Goal: Task Accomplishment & Management: Use online tool/utility

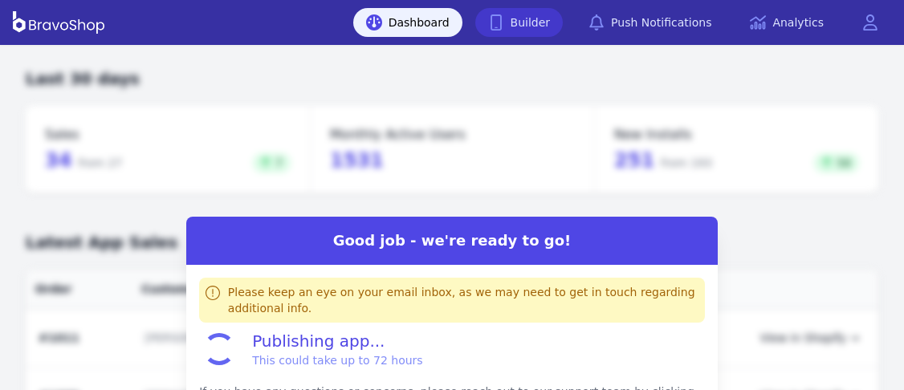
click at [536, 14] on link "Builder" at bounding box center [519, 22] width 88 height 29
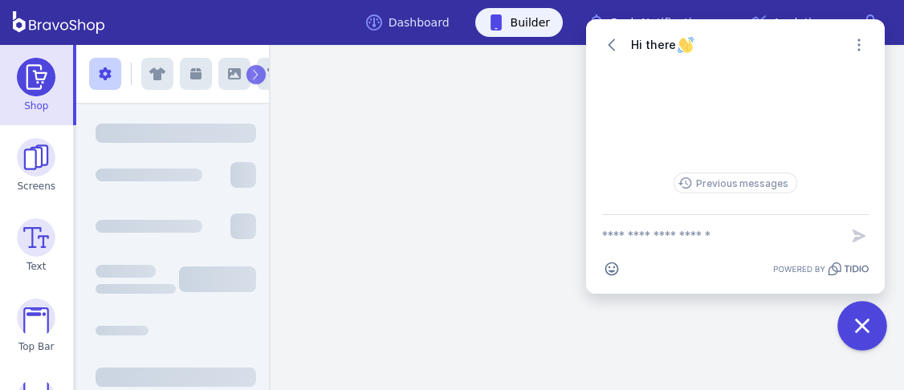
click at [871, 322] on icon "Close chat widget" at bounding box center [862, 326] width 25 height 25
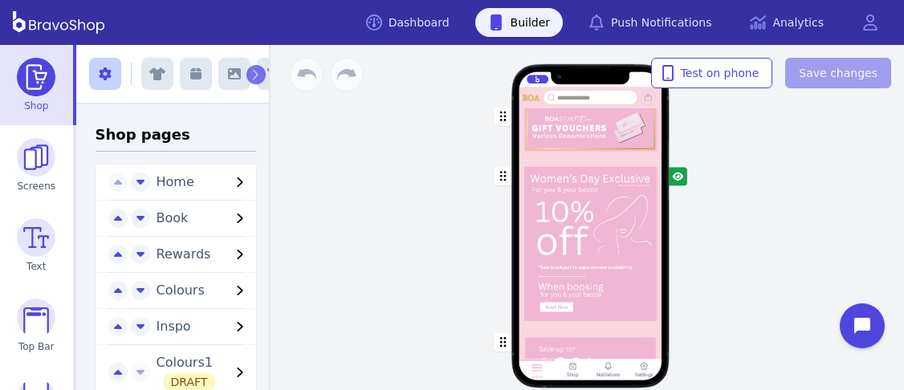
scroll to position [573, 0]
click at [574, 239] on div "button" at bounding box center [589, 243] width 143 height 166
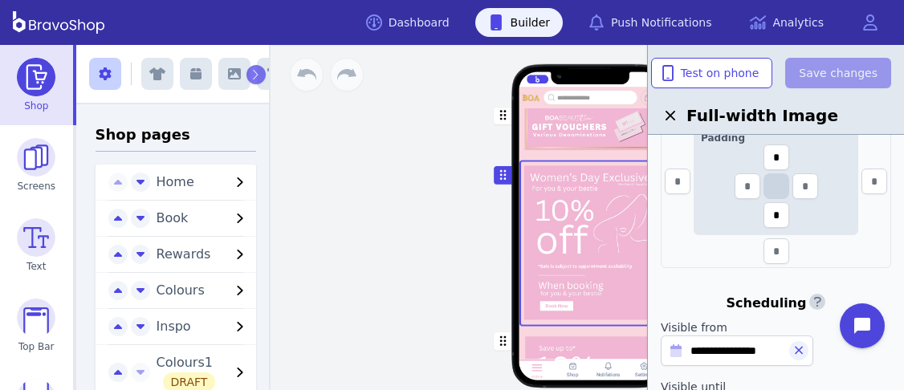
scroll to position [616, 0]
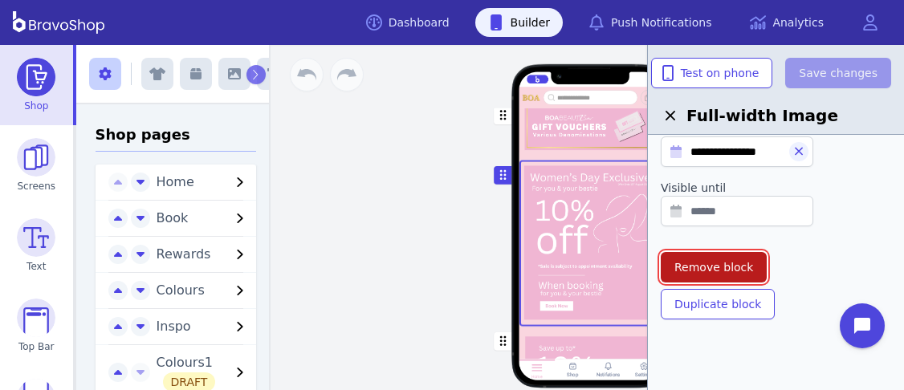
click at [729, 275] on button "Remove block" at bounding box center [713, 267] width 106 height 30
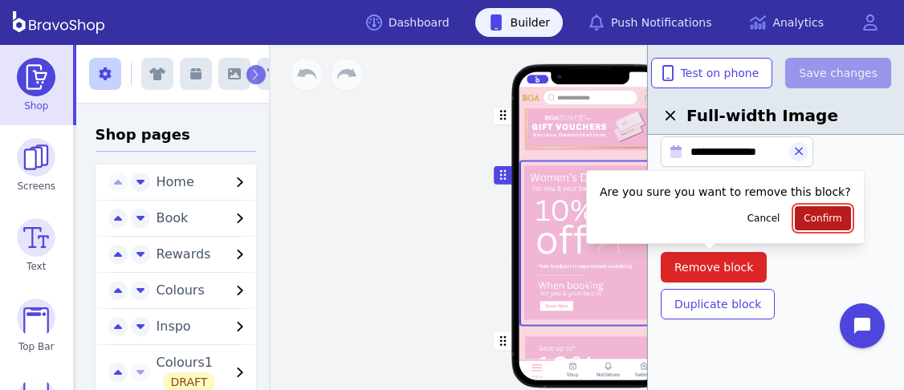
click at [803, 221] on span "Confirm" at bounding box center [822, 218] width 38 height 13
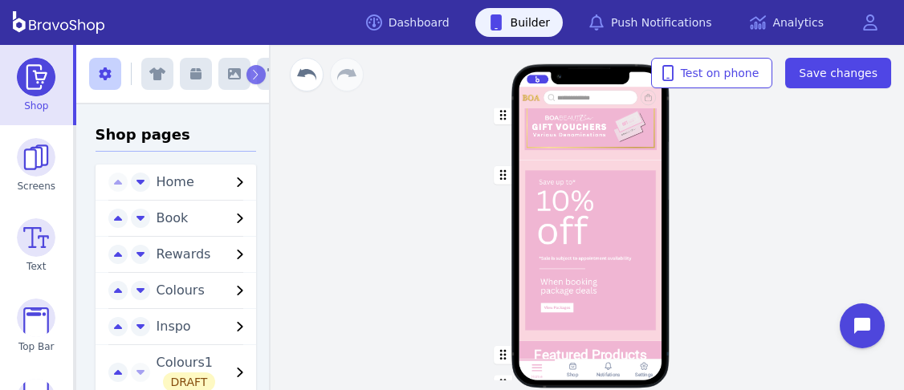
click at [790, 220] on div "Home Book Rewards Colours Inspo Colours1 Get Your Secret Discount Code Here PRI…" at bounding box center [590, 217] width 627 height 345
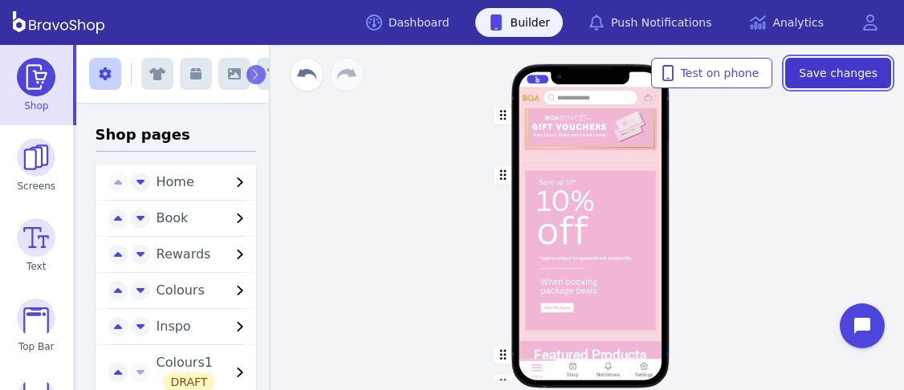
click at [835, 72] on span "Save changes" at bounding box center [837, 73] width 79 height 16
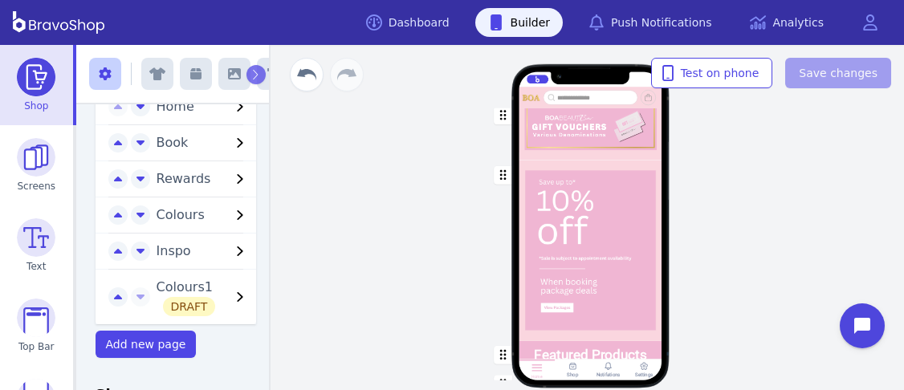
scroll to position [0, 0]
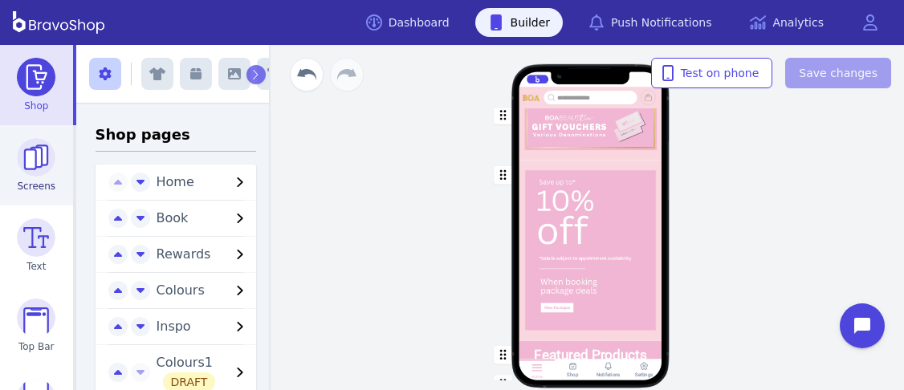
click at [24, 174] on img at bounding box center [36, 157] width 39 height 39
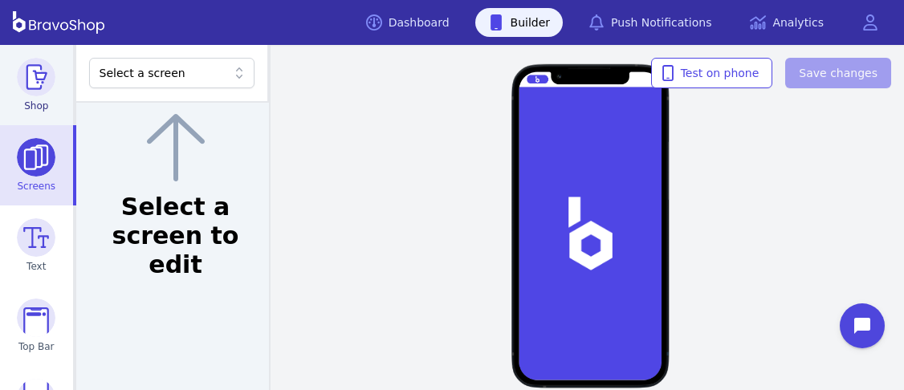
click at [30, 74] on img at bounding box center [36, 77] width 39 height 39
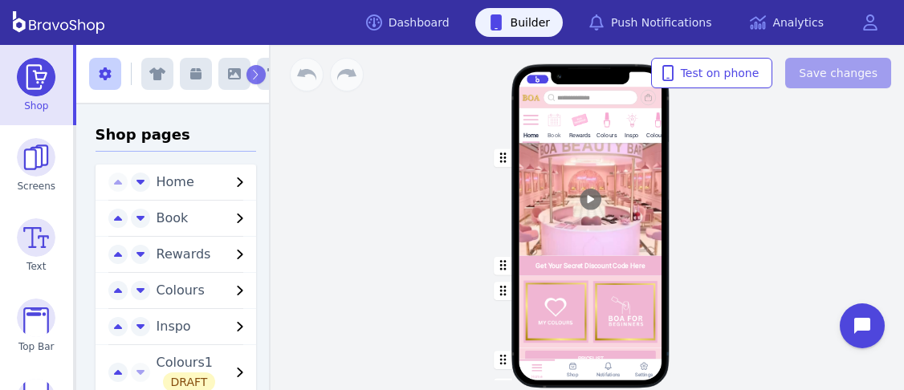
click at [552, 128] on div at bounding box center [553, 129] width 3 height 3
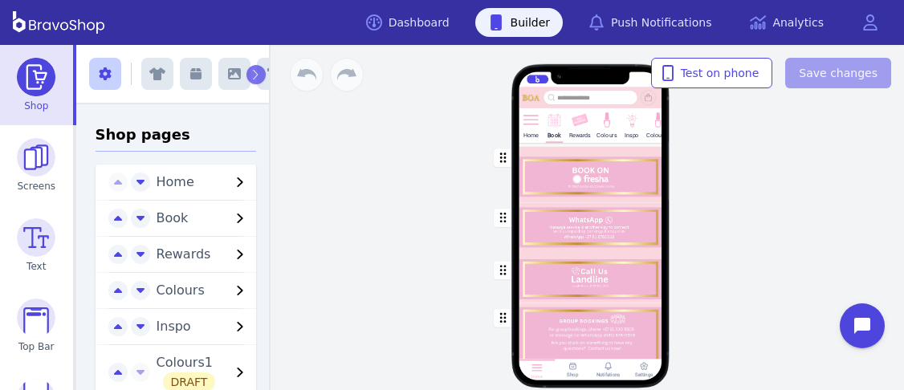
click at [635, 221] on div "button" at bounding box center [589, 228] width 143 height 52
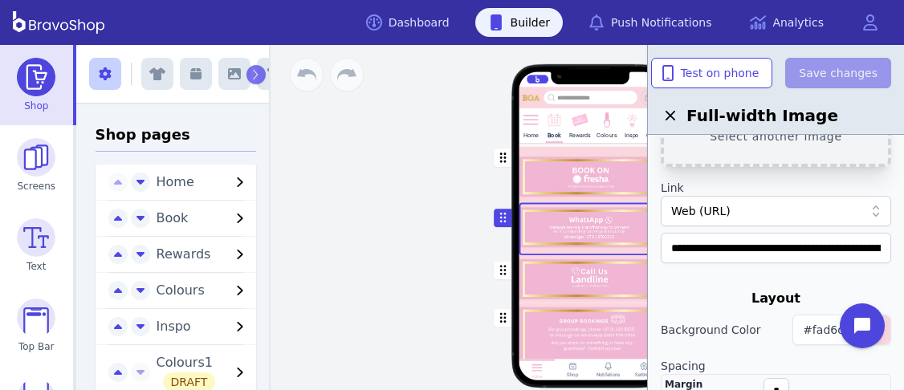
scroll to position [139, 0]
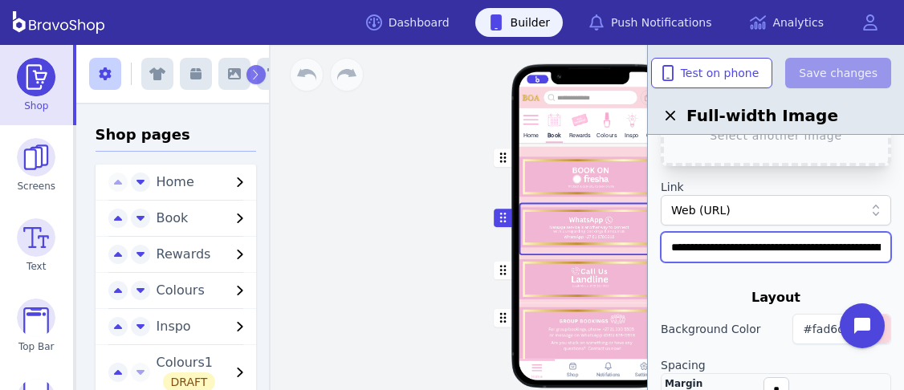
click at [857, 246] on input "**********" at bounding box center [775, 247] width 230 height 30
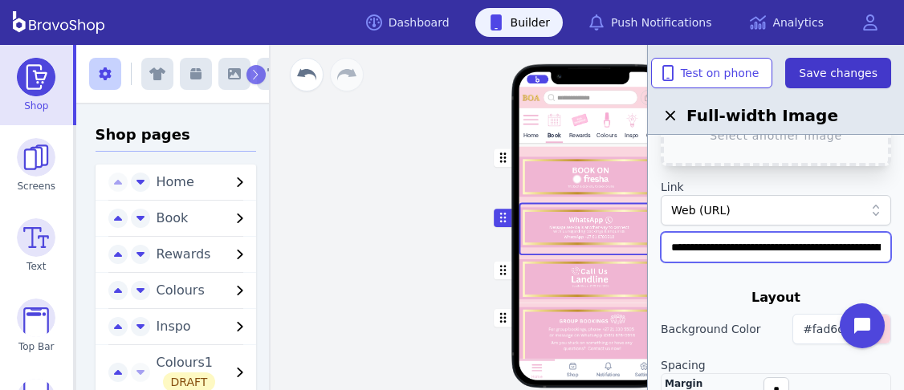
type input "**********"
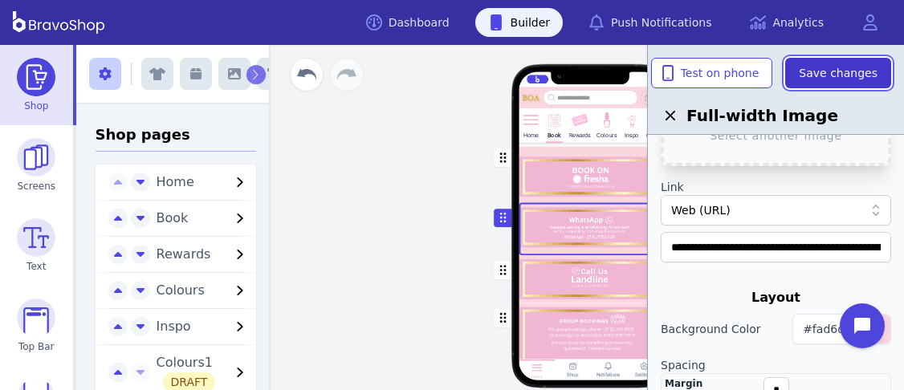
click at [867, 78] on span "Save changes" at bounding box center [837, 73] width 79 height 16
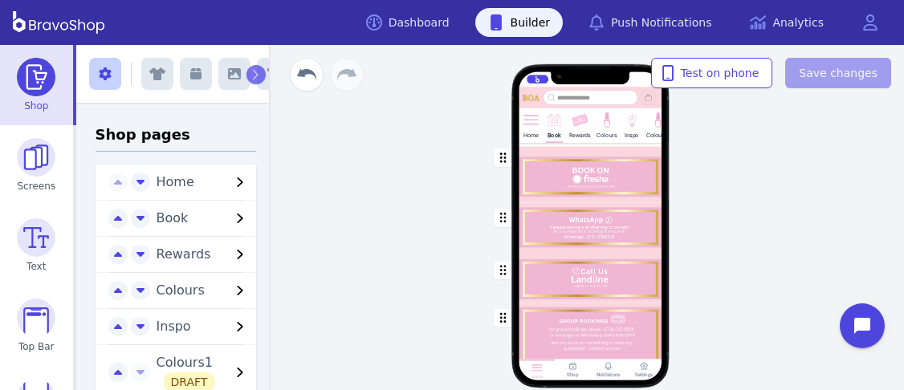
click at [622, 221] on div "button" at bounding box center [589, 228] width 143 height 52
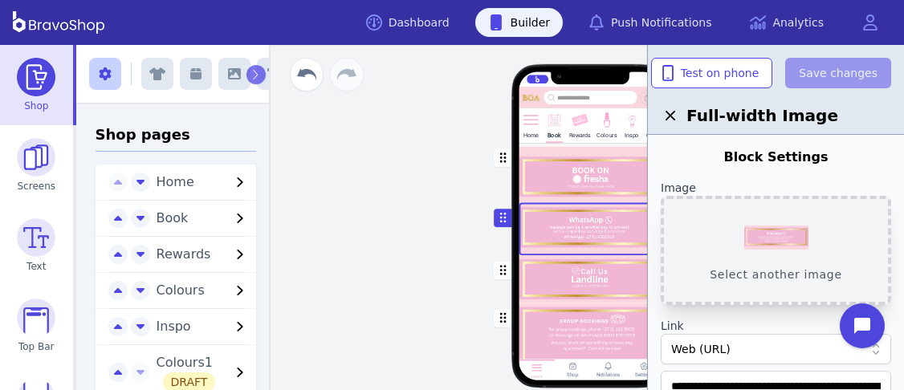
click at [798, 231] on button "Select another image" at bounding box center [775, 250] width 230 height 109
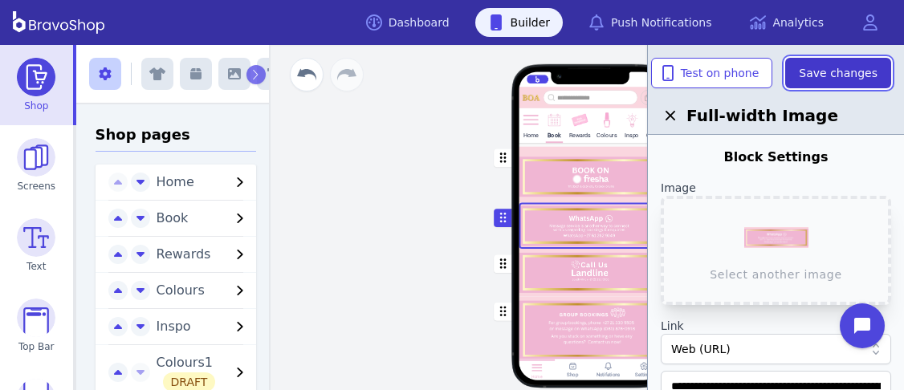
click at [830, 72] on span "Save changes" at bounding box center [837, 73] width 79 height 16
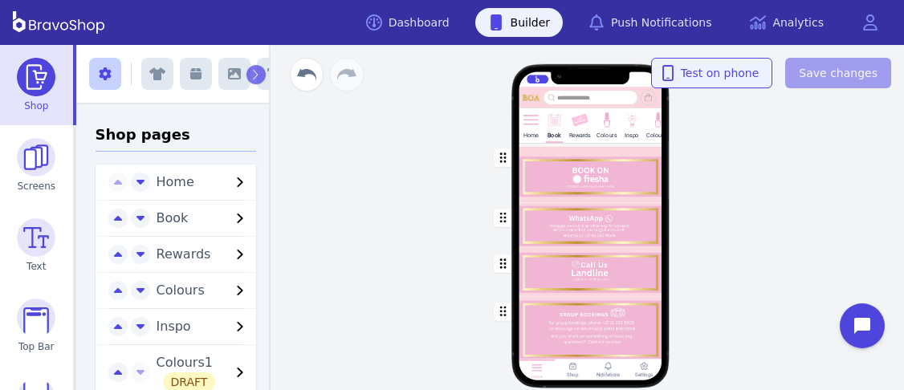
click at [779, 183] on div "Home Book Rewards Colours Inspo Colours1 Drag a block here to get started Home …" at bounding box center [590, 217] width 627 height 345
click at [558, 310] on div "button" at bounding box center [589, 331] width 143 height 70
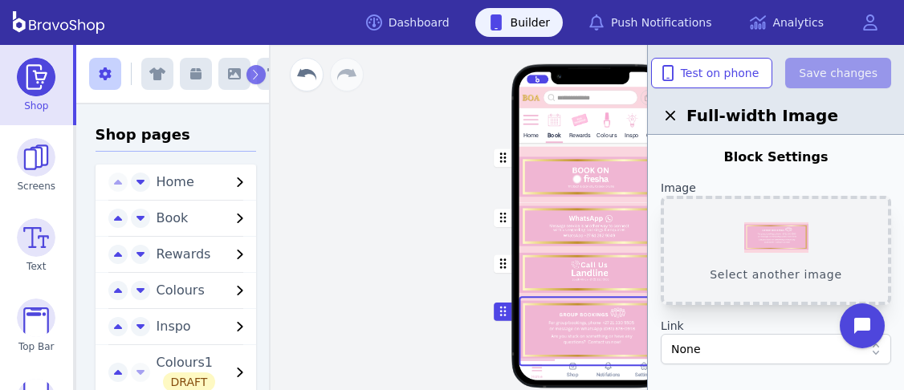
click at [762, 250] on button "Select another image" at bounding box center [775, 250] width 230 height 109
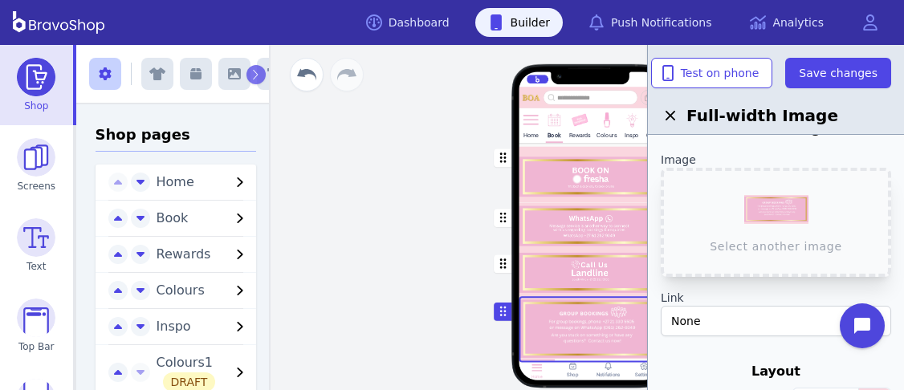
scroll to position [17, 0]
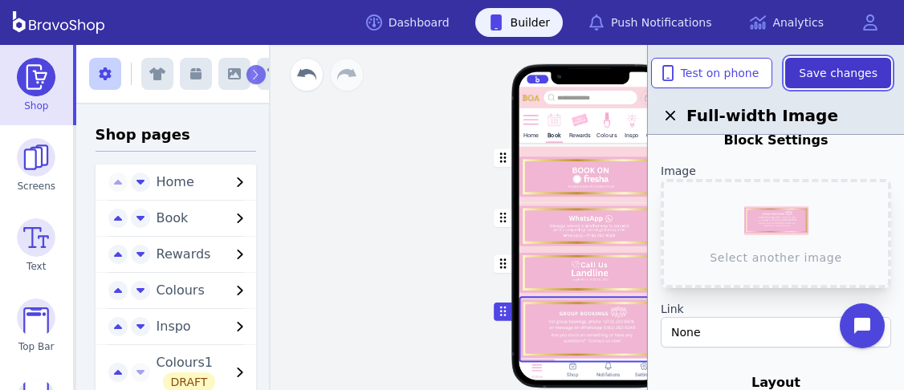
click at [842, 67] on span "Save changes" at bounding box center [837, 73] width 79 height 16
